Goal: Download file/media

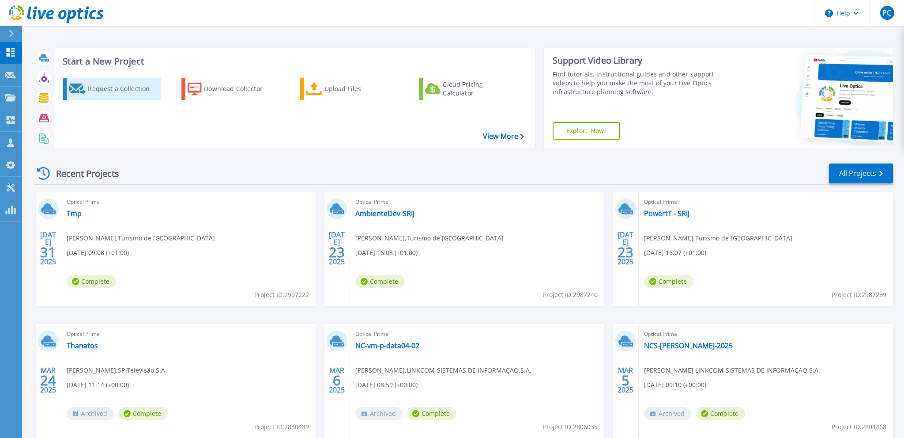
click at [134, 89] on div "Request a Collection" at bounding box center [123, 89] width 71 height 18
click at [221, 86] on div "Download Collector" at bounding box center [239, 89] width 71 height 18
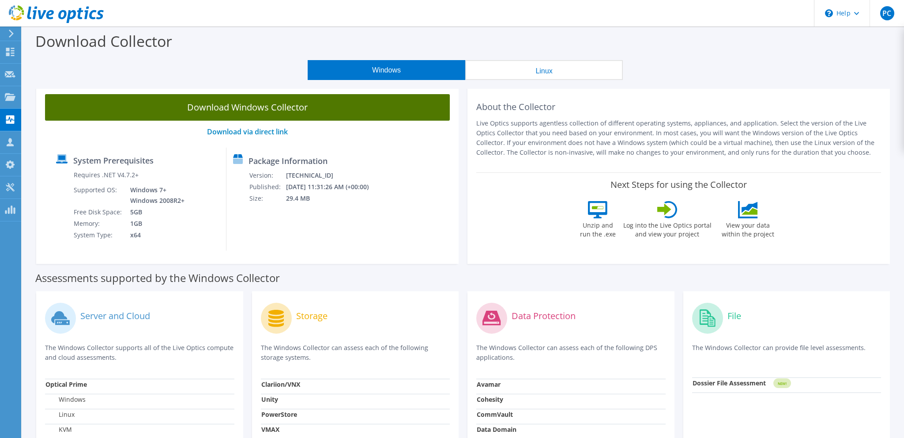
click at [241, 107] on link "Download Windows Collector" at bounding box center [247, 107] width 405 height 26
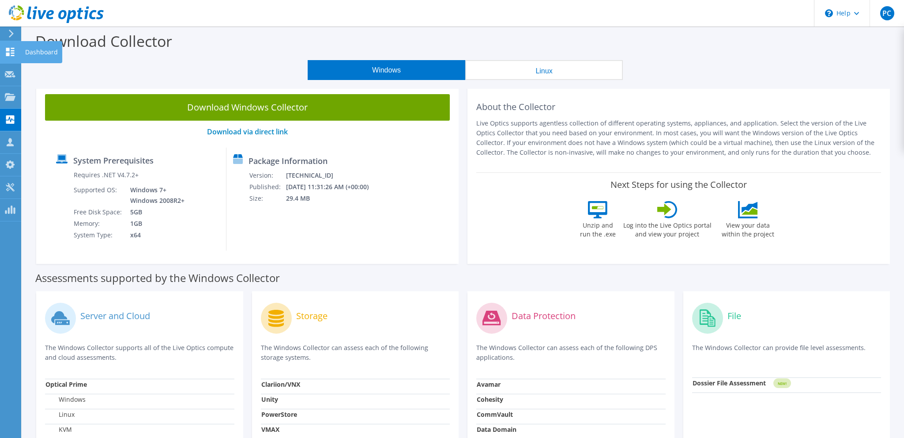
click at [11, 50] on icon at bounding box center [10, 52] width 11 height 8
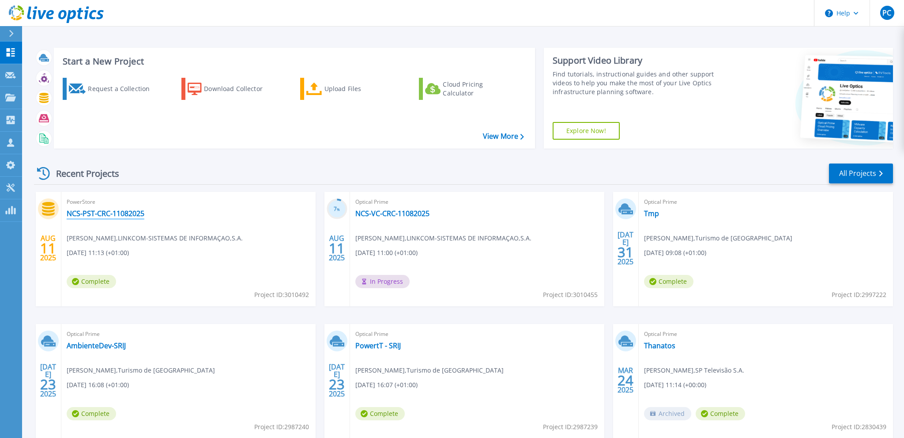
click at [133, 215] on link "NCS-PST-CRC-11082025" at bounding box center [106, 213] width 78 height 9
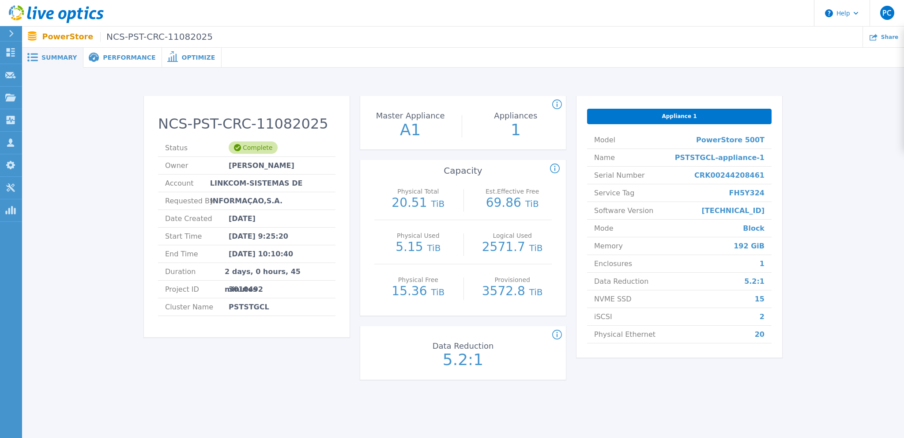
click at [473, 205] on p "69.86 TiB" at bounding box center [512, 202] width 79 height 13
click at [118, 55] on span "Performance" at bounding box center [129, 57] width 53 height 6
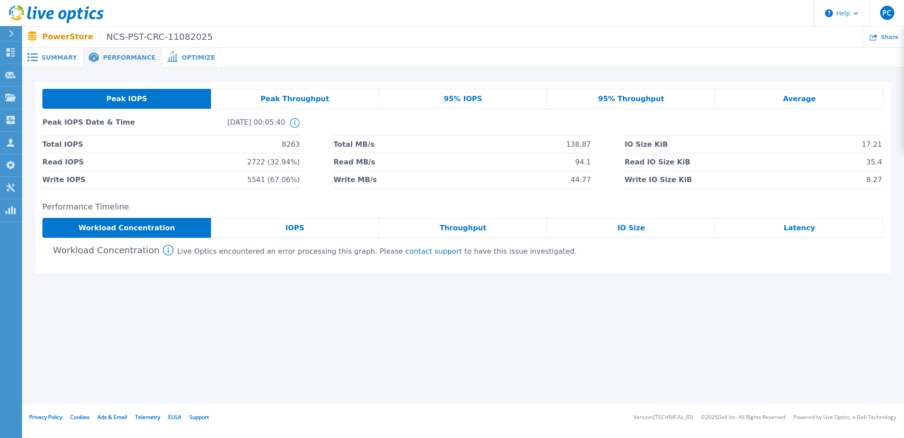
click at [293, 227] on span "IOPS" at bounding box center [294, 227] width 19 height 7
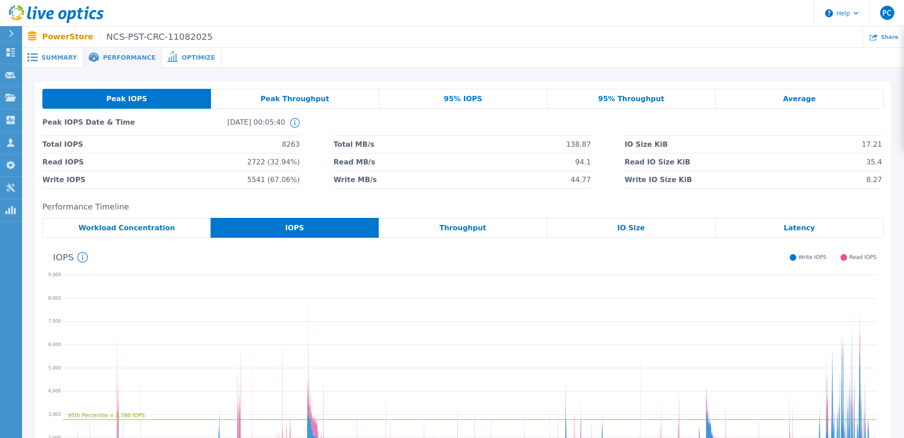
click at [474, 227] on span "Throughput" at bounding box center [463, 227] width 47 height 7
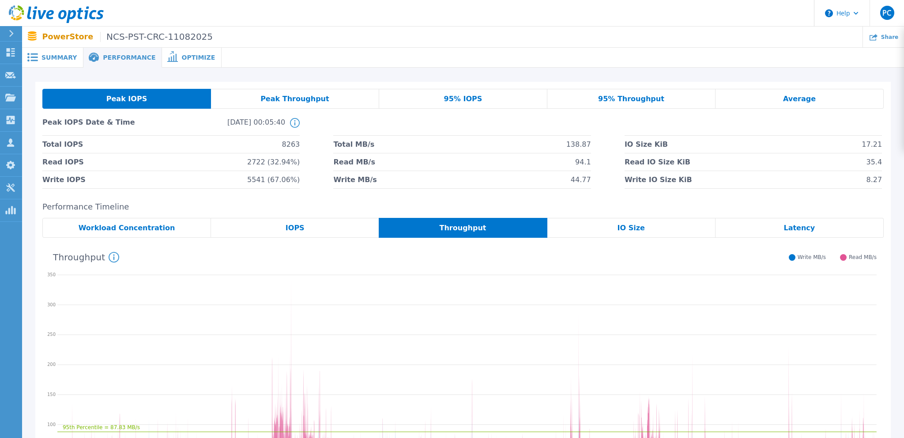
click at [630, 226] on span "IO Size" at bounding box center [631, 227] width 27 height 7
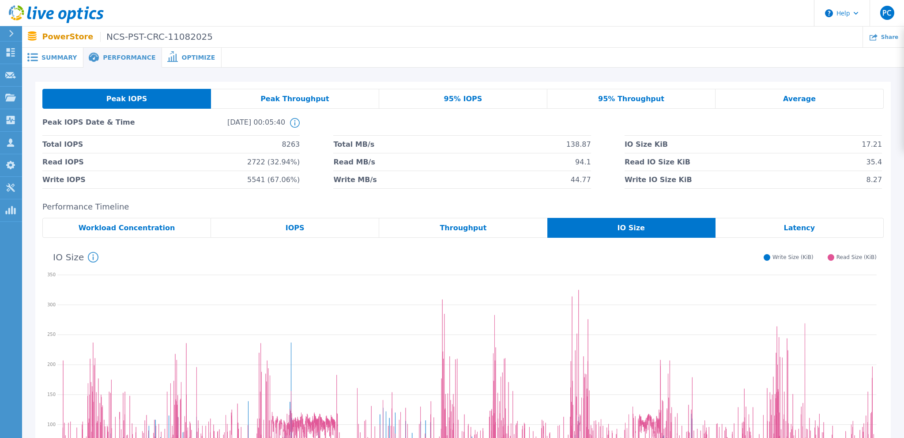
click at [797, 225] on span "Latency" at bounding box center [799, 227] width 31 height 7
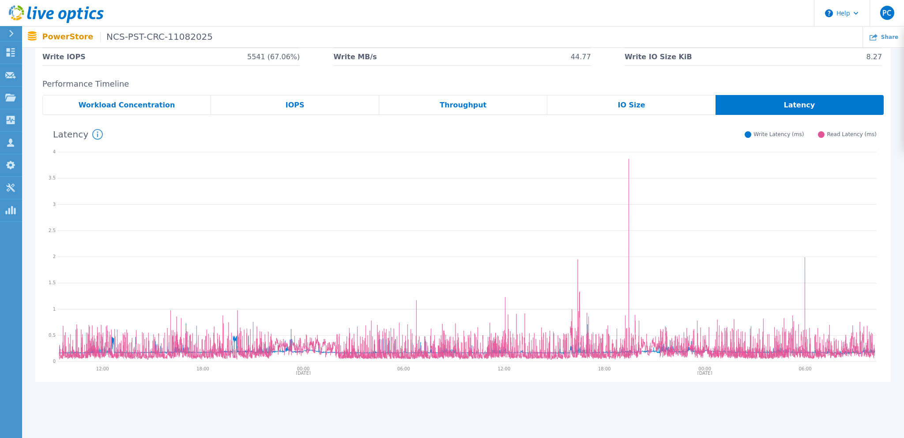
scroll to position [62, 0]
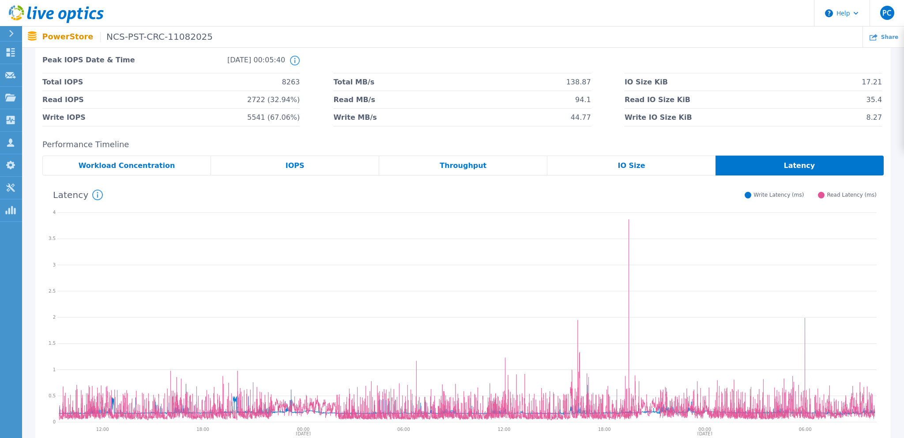
click at [643, 165] on div "IO Size" at bounding box center [631, 165] width 168 height 20
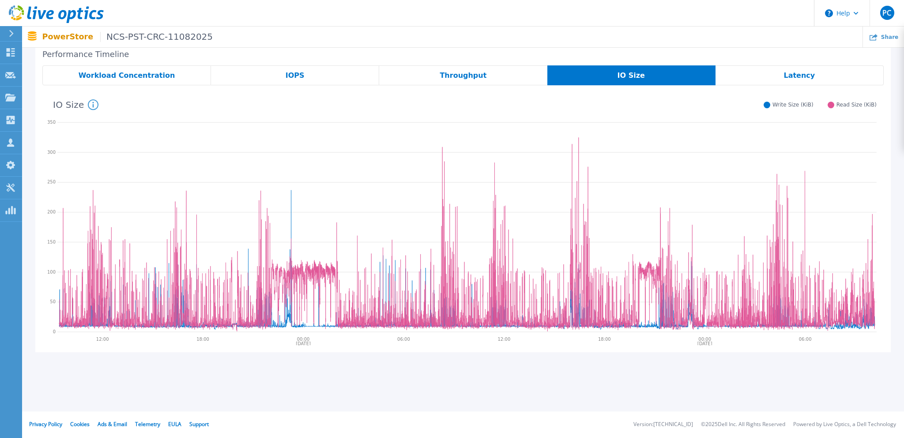
scroll to position [0, 0]
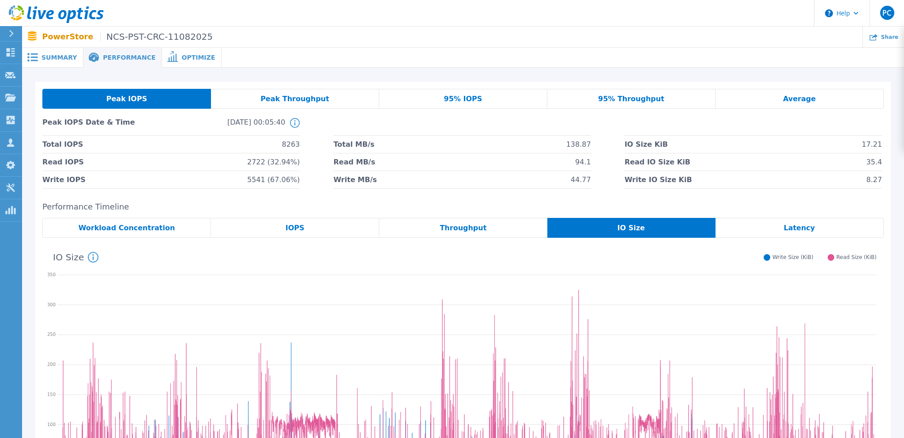
click at [116, 224] on span "Workload Concentration" at bounding box center [127, 227] width 97 height 7
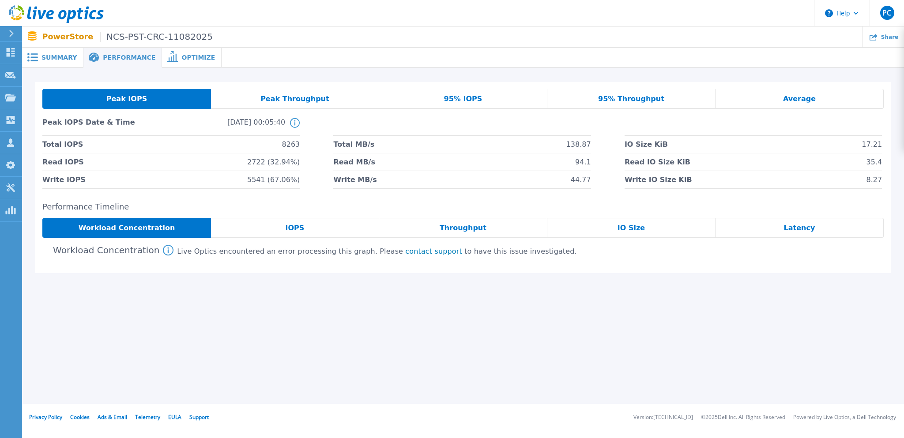
click at [181, 54] on span "Optimize" at bounding box center [198, 57] width 34 height 6
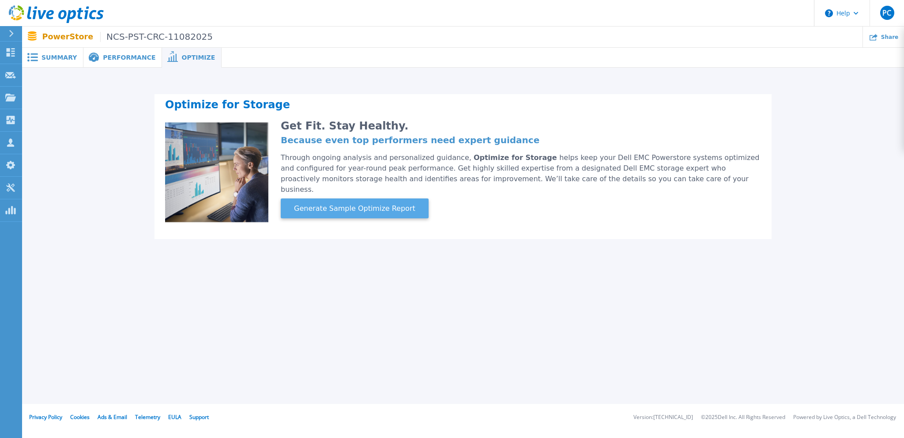
click at [347, 203] on span "Generate Sample Optimize Report" at bounding box center [355, 208] width 128 height 11
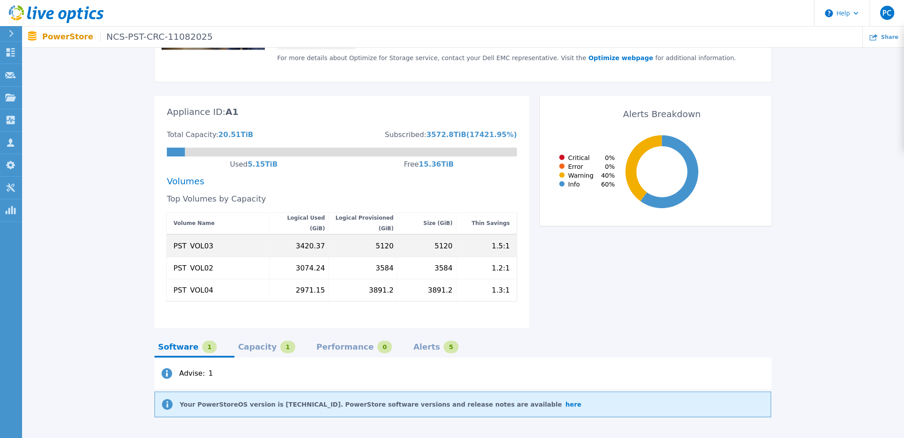
scroll to position [223, 0]
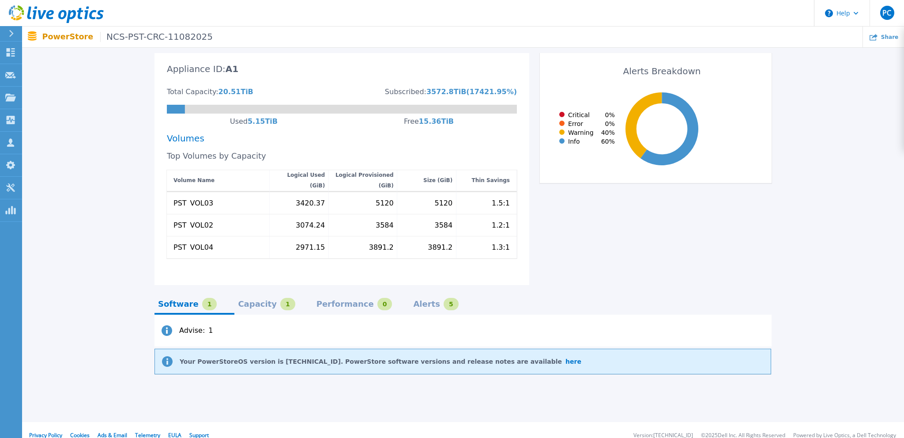
click at [251, 300] on div "Capacity" at bounding box center [257, 303] width 39 height 7
click at [317, 300] on div "Performance" at bounding box center [345, 303] width 57 height 7
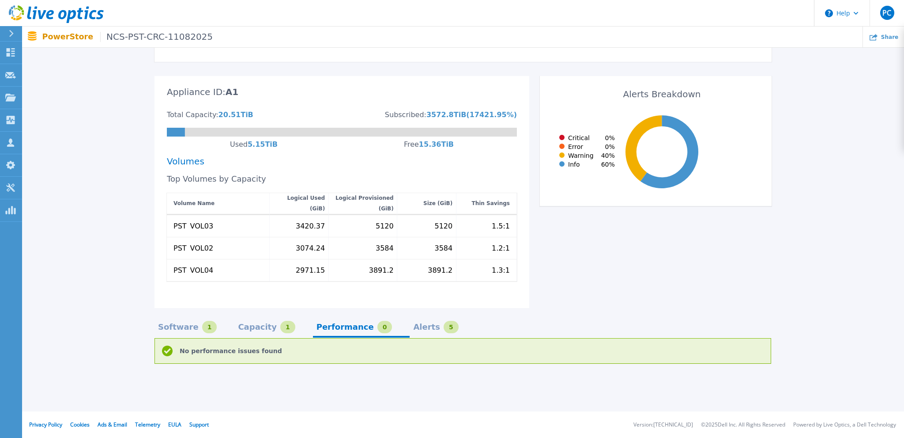
scroll to position [189, 0]
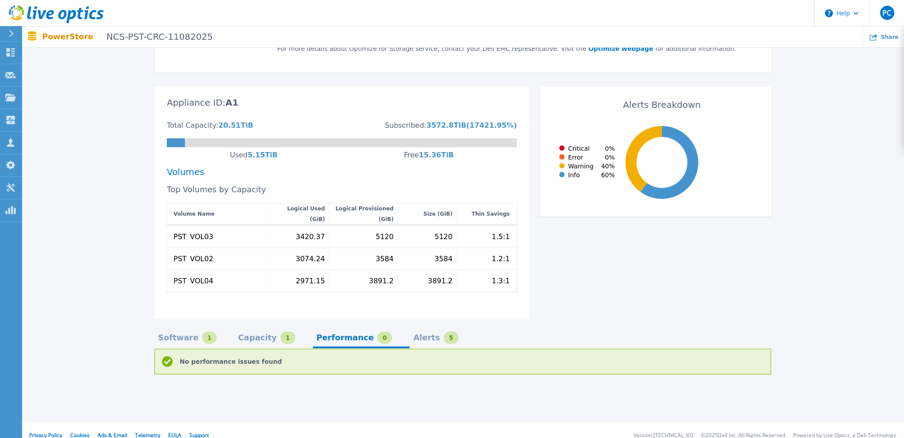
click at [413, 334] on div "Alerts" at bounding box center [426, 337] width 27 height 7
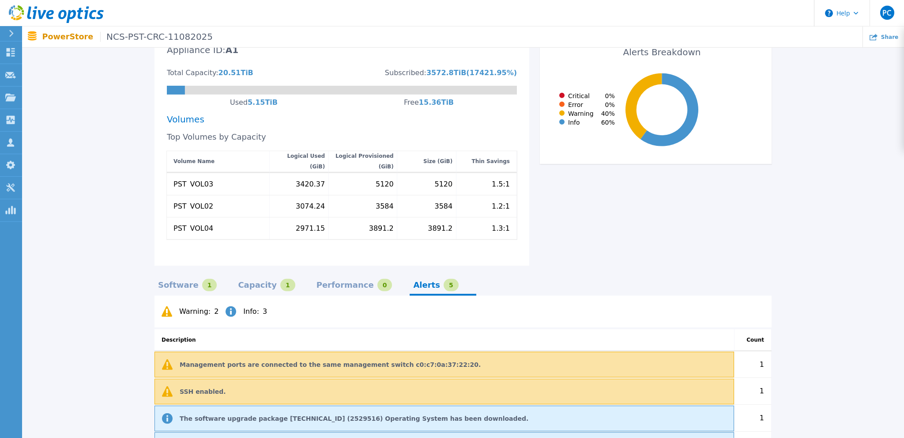
scroll to position [217, 0]
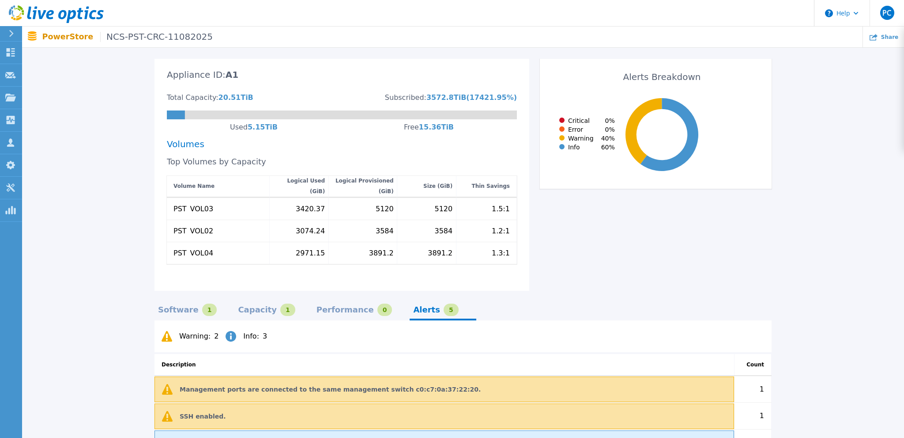
click at [84, 163] on div "Optimize for Storage Get Fit. Stay Healthy. Because even top performers need ex…" at bounding box center [463, 186] width 856 height 645
click at [85, 310] on div "Optimize for Storage Get Fit. Stay Healthy. Because even top performers need ex…" at bounding box center [463, 186] width 856 height 645
